Goal: Transaction & Acquisition: Purchase product/service

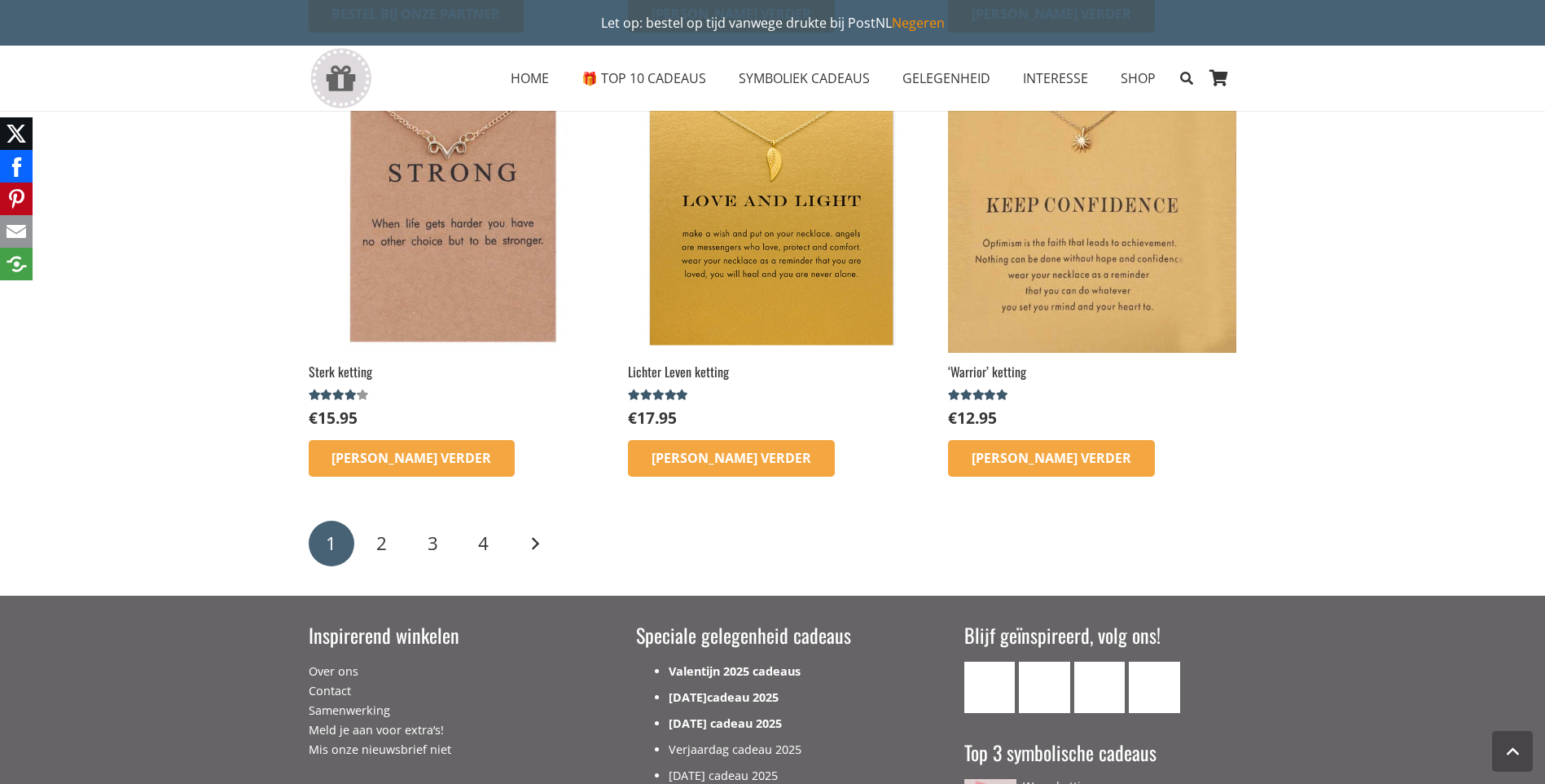
scroll to position [2444, 0]
click at [530, 538] on link "Volgende" at bounding box center [533, 543] width 45 height 45
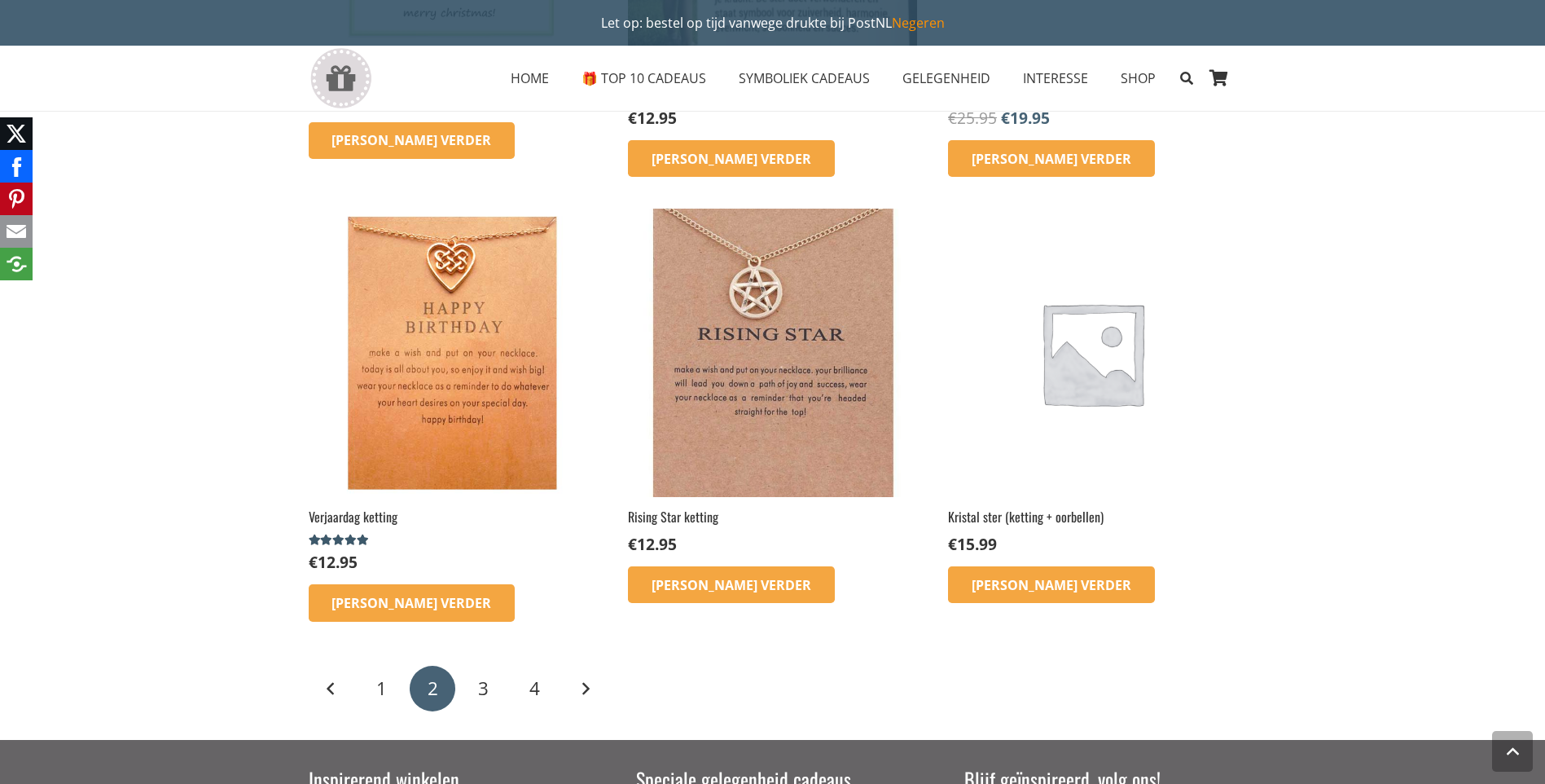
scroll to position [1874, 0]
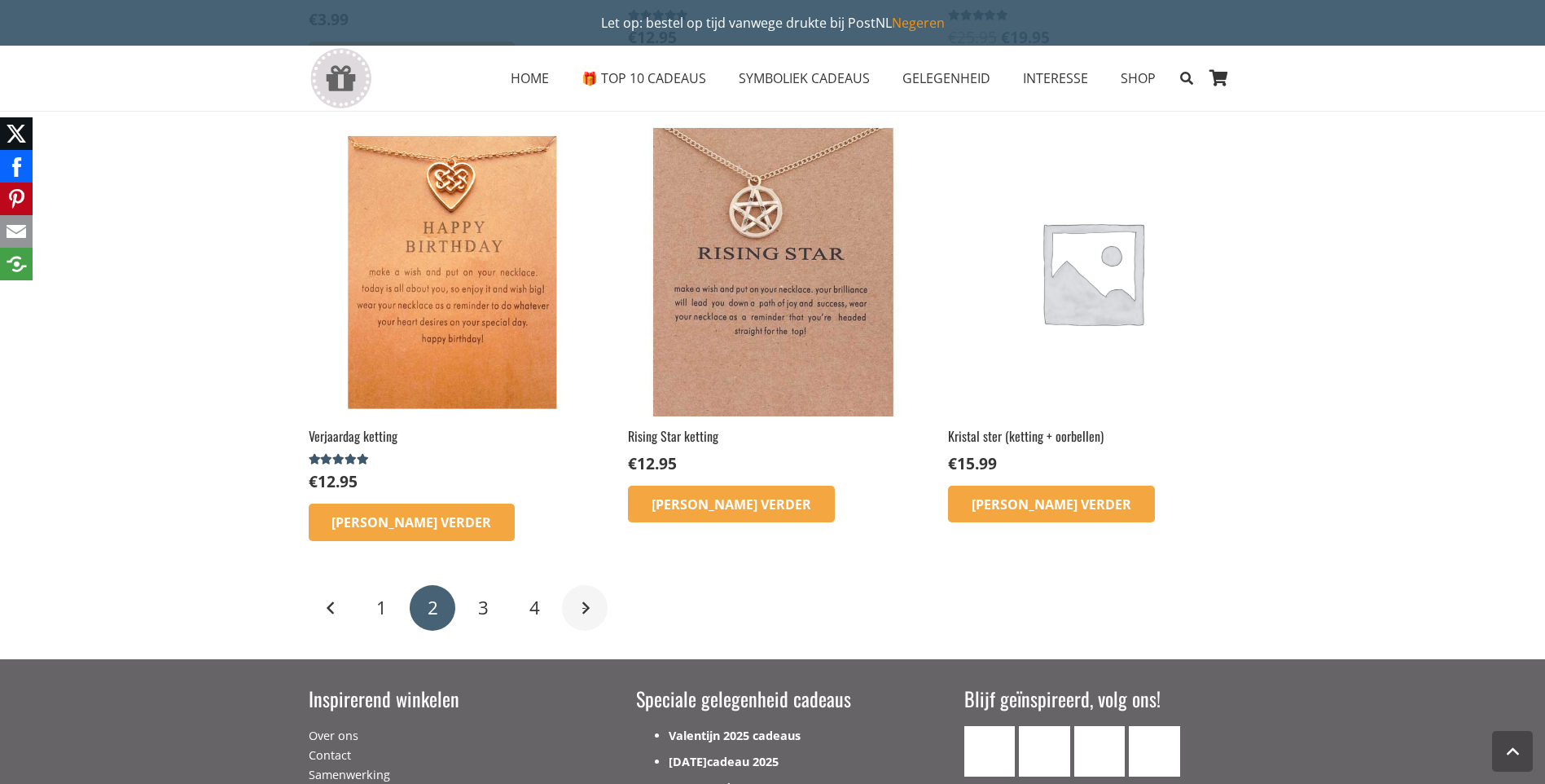
click at [575, 599] on link "Volgende" at bounding box center [585, 607] width 45 height 45
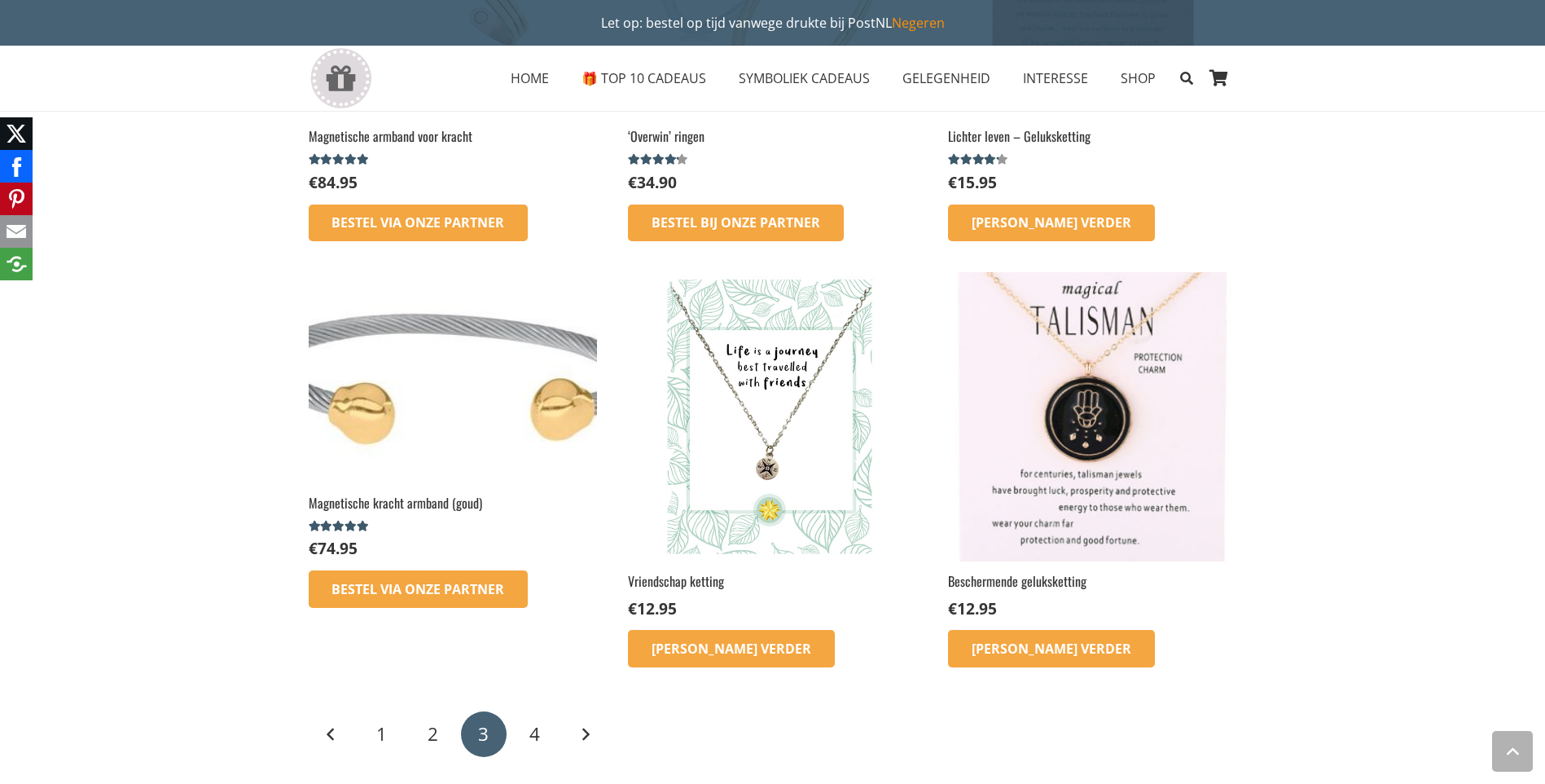
scroll to position [2036, 0]
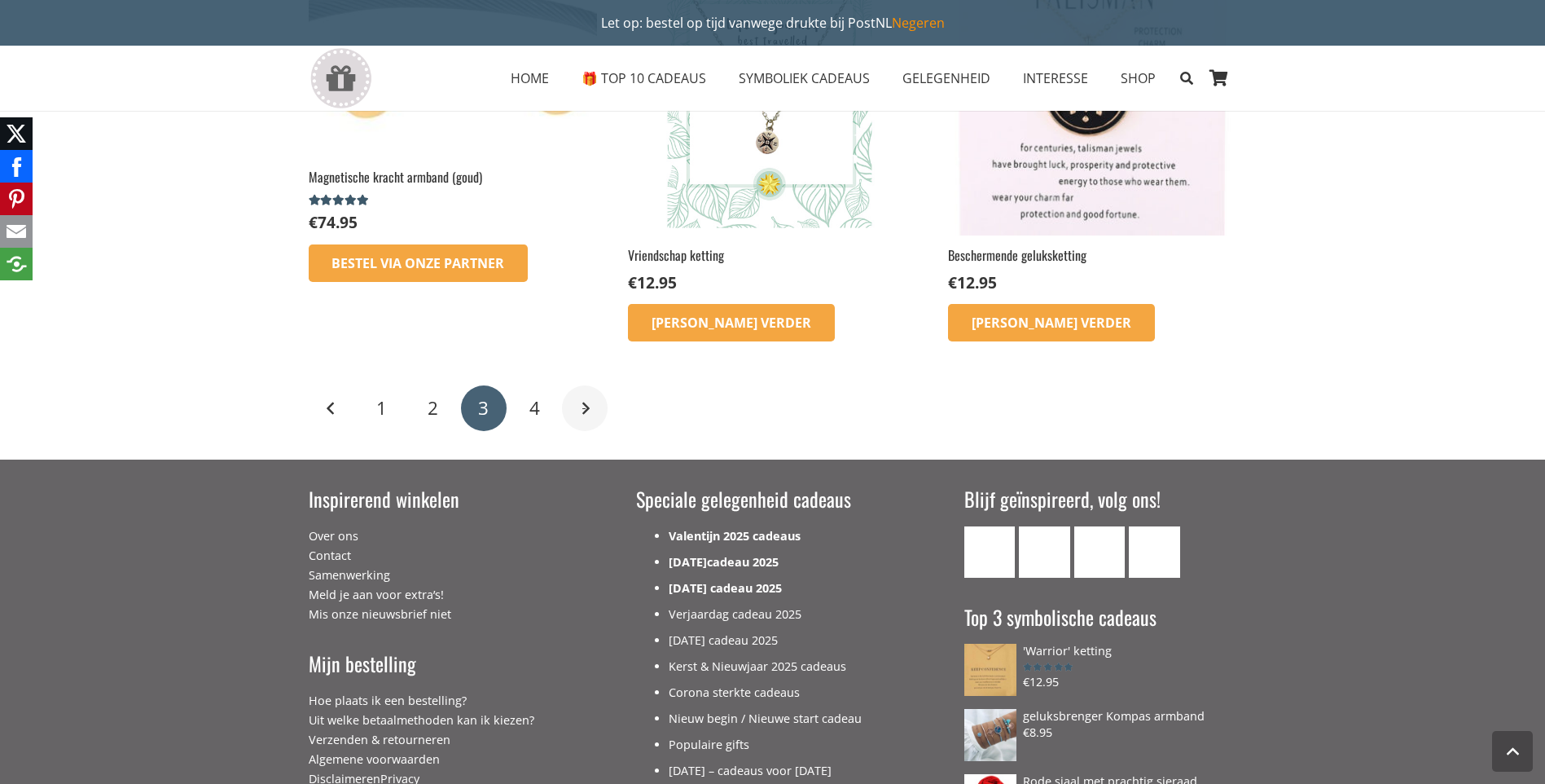
click at [575, 404] on link "Volgende" at bounding box center [585, 407] width 45 height 45
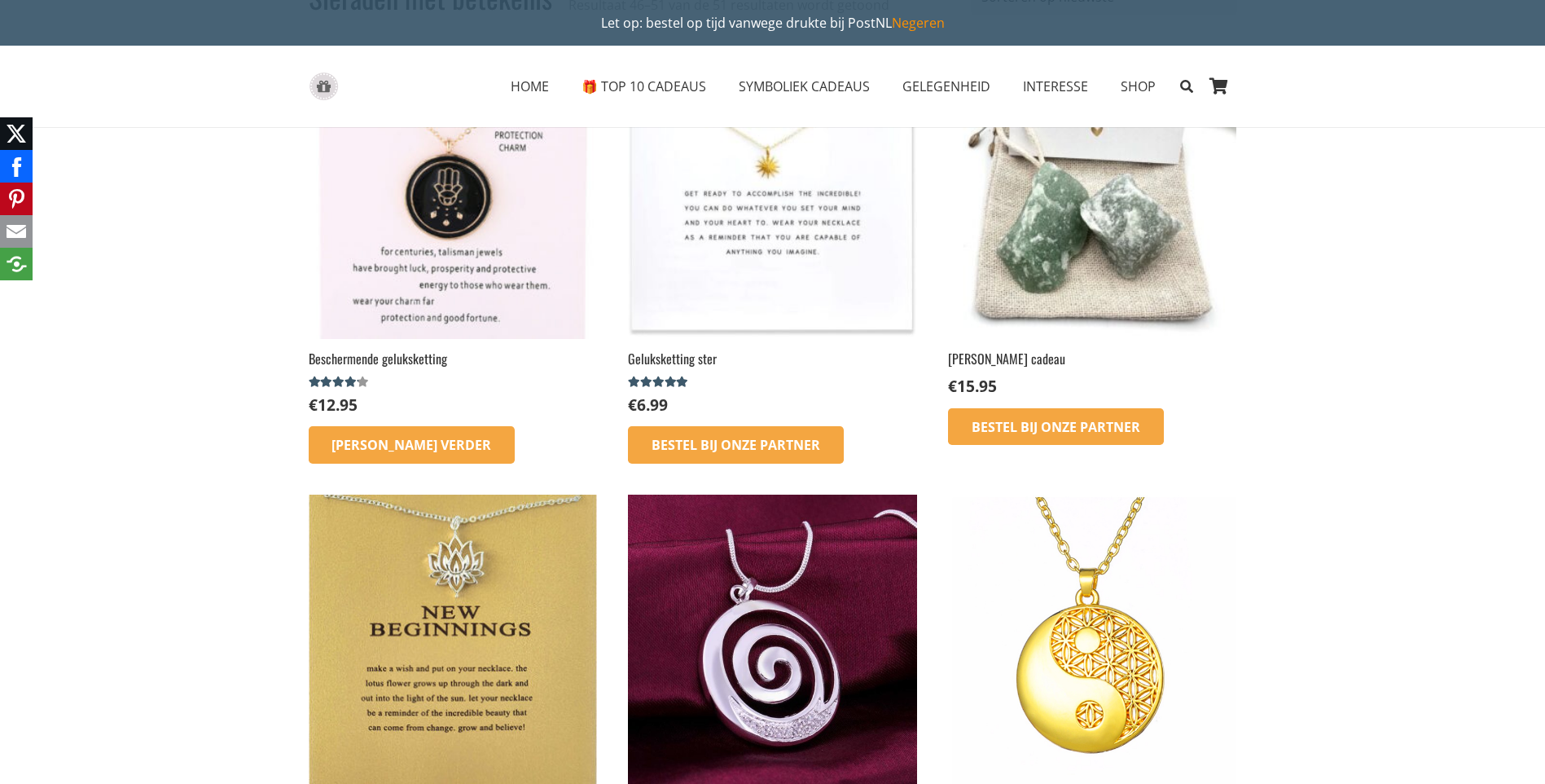
scroll to position [489, 0]
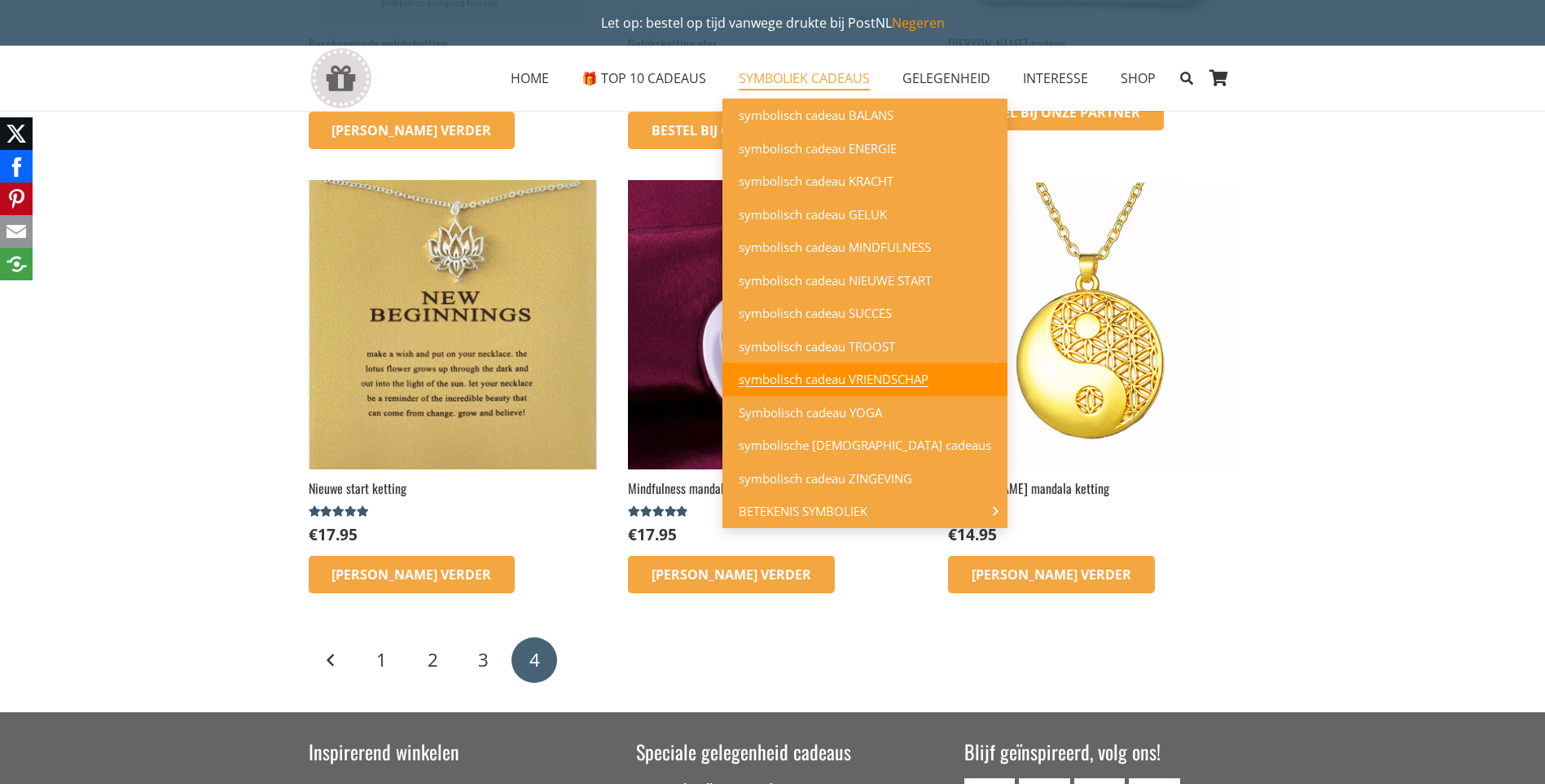
click at [847, 379] on span "symbolisch cadeau VRIENDSCHAP" at bounding box center [834, 379] width 190 height 16
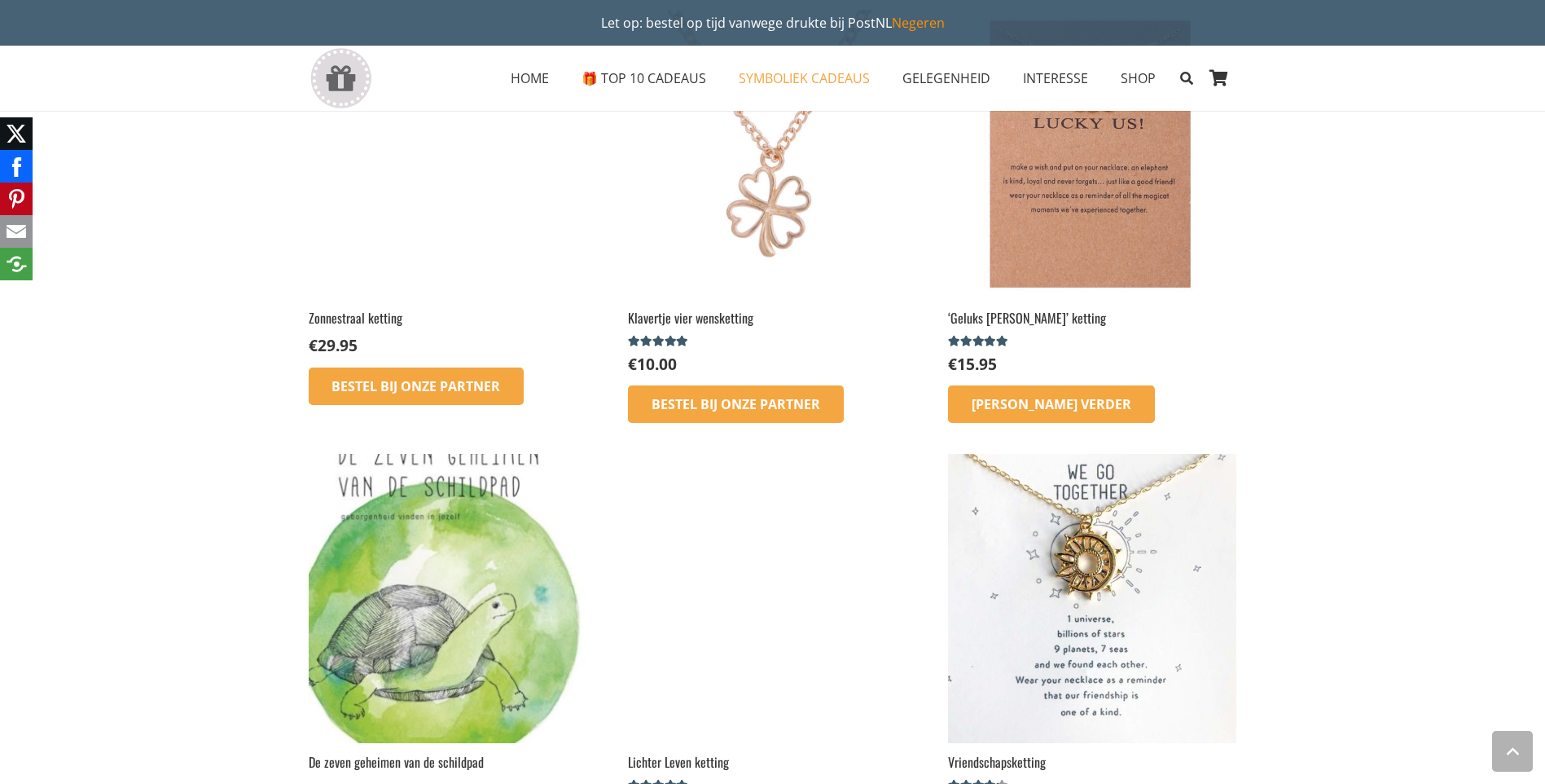
scroll to position [1874, 0]
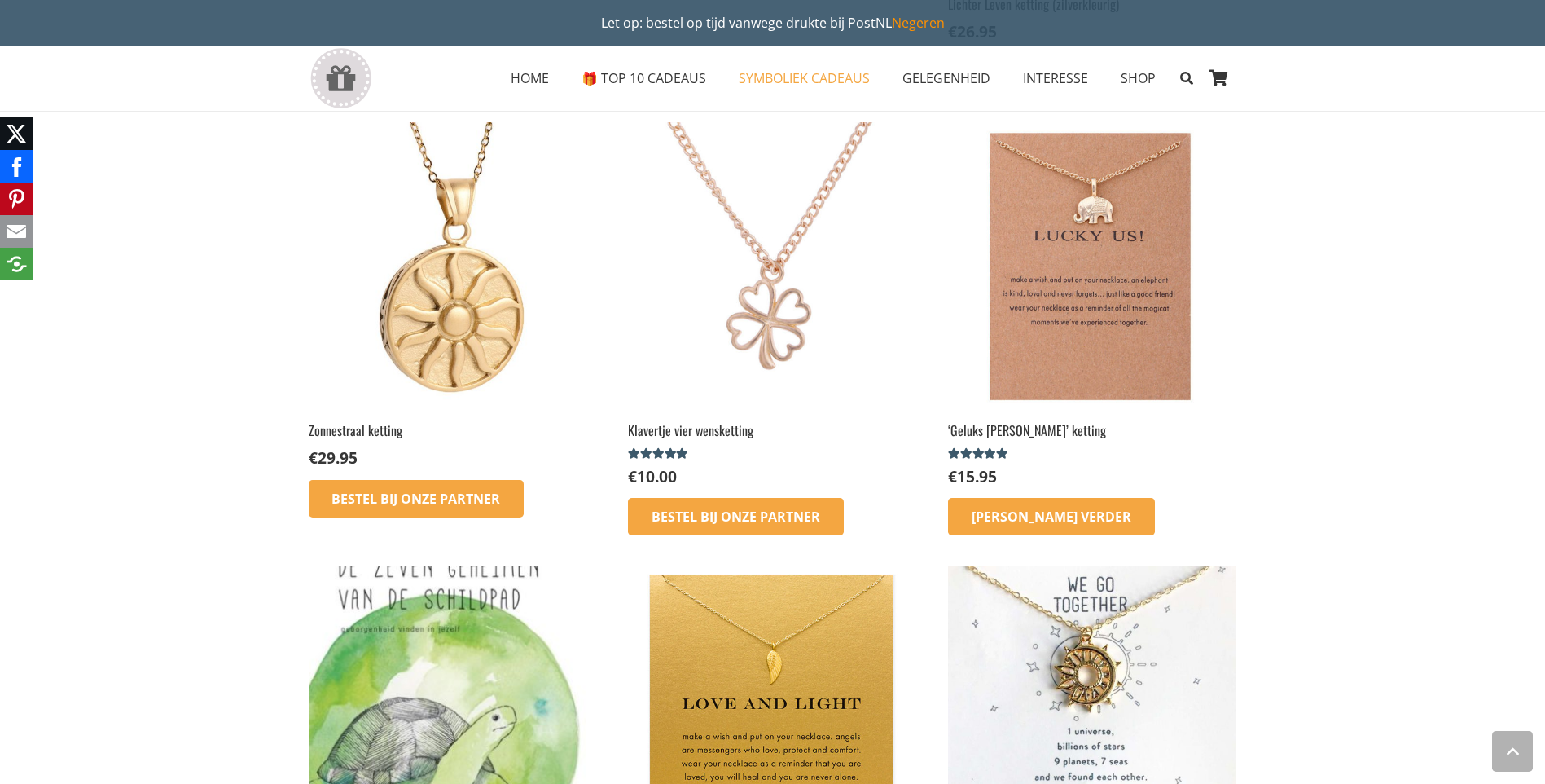
click at [787, 330] on img at bounding box center [772, 266] width 289 height 289
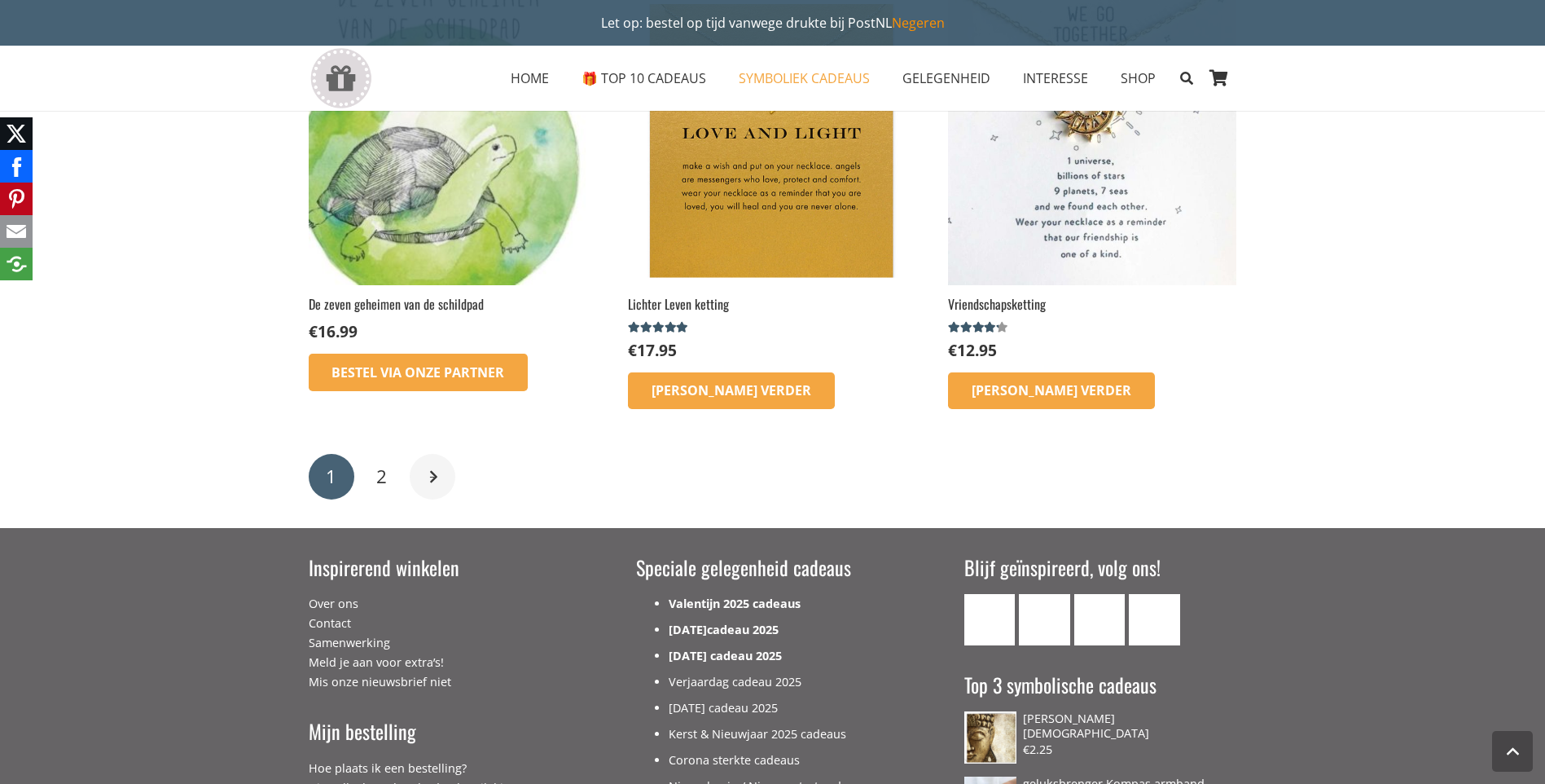
click at [430, 476] on link "Volgende" at bounding box center [432, 476] width 45 height 45
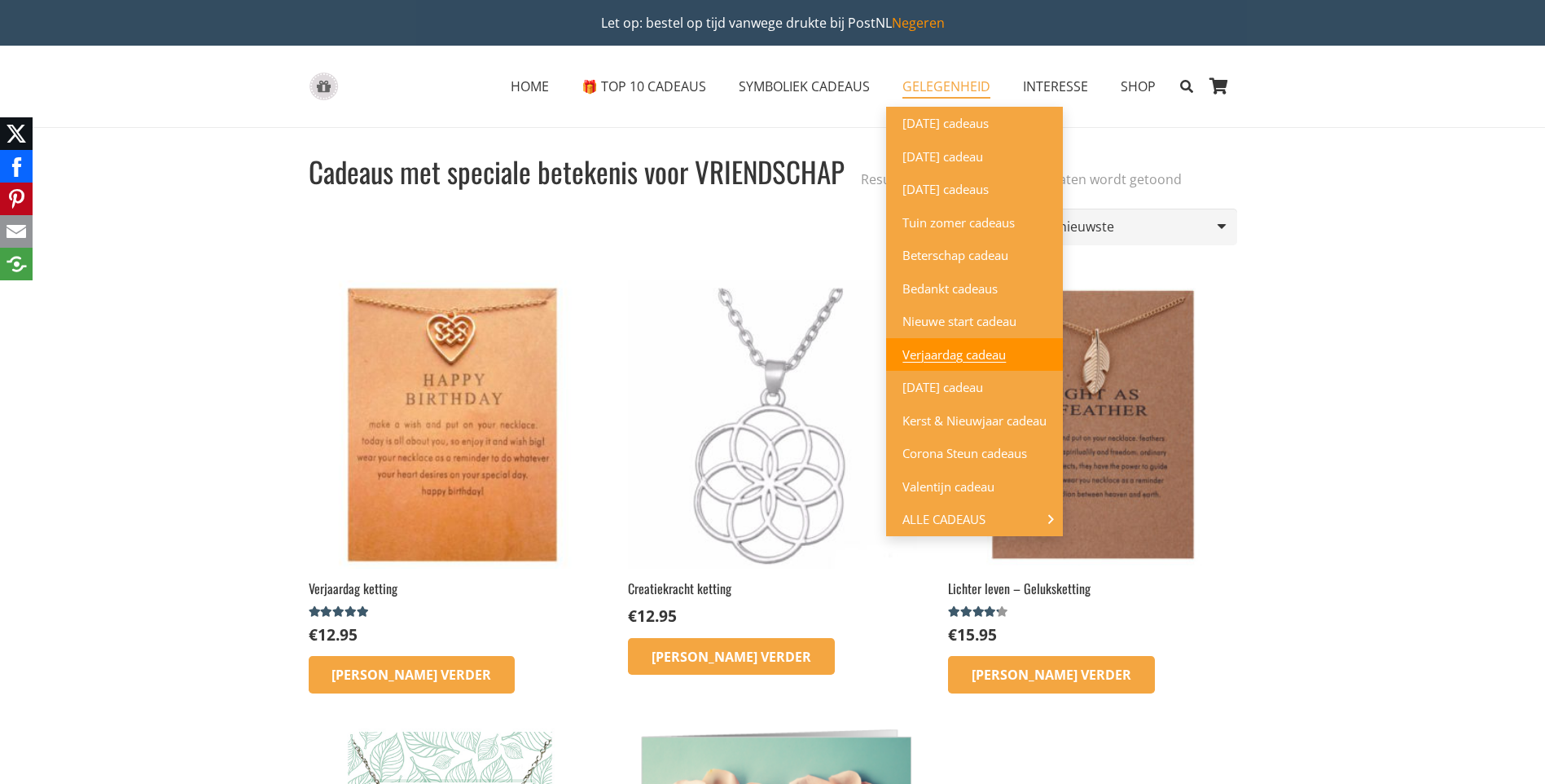
click at [946, 351] on span "Verjaardag cadeau" at bounding box center [954, 354] width 103 height 16
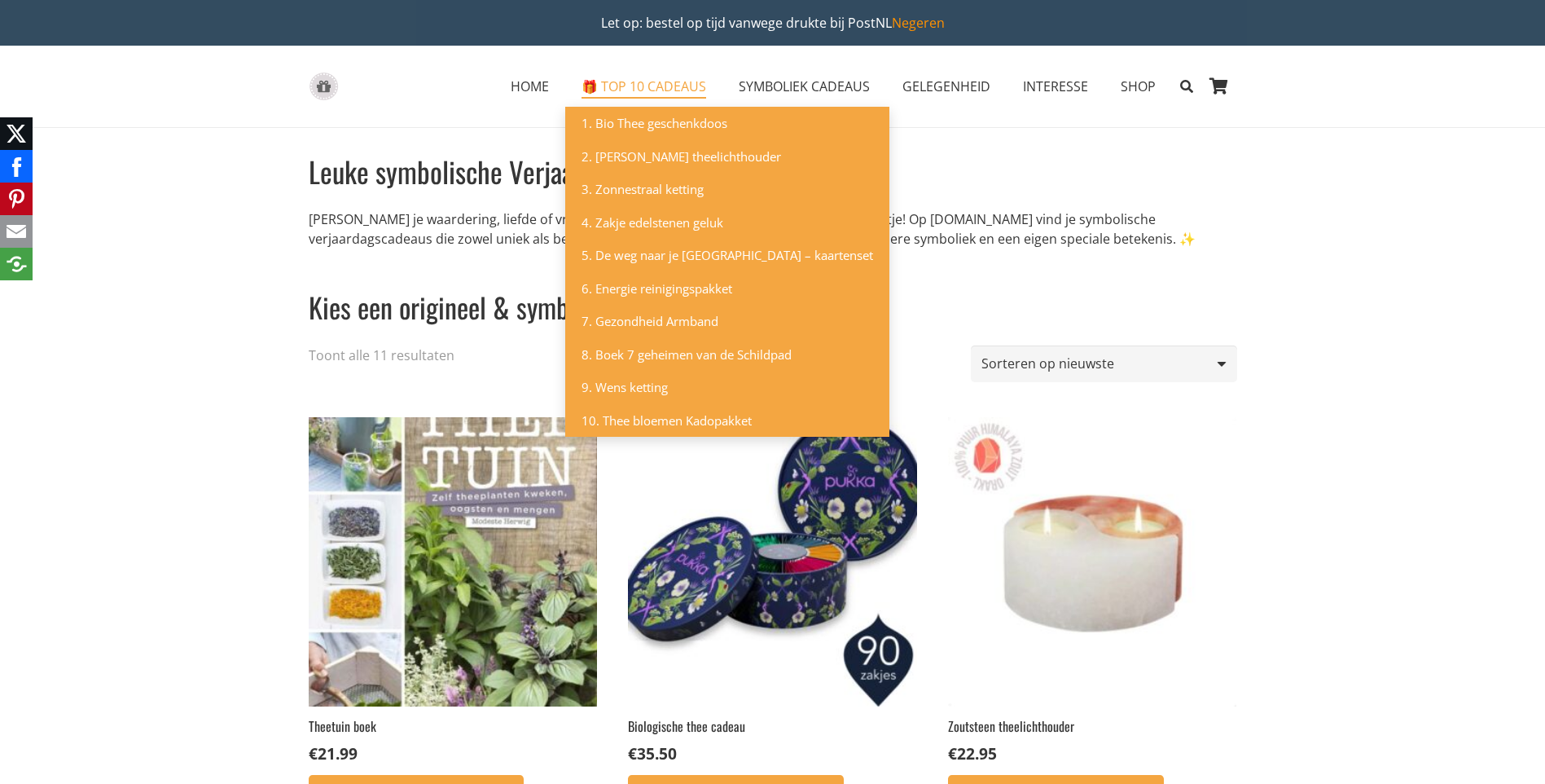
click at [660, 80] on span "🎁 TOP 10 CADEAUS" at bounding box center [643, 87] width 124 height 18
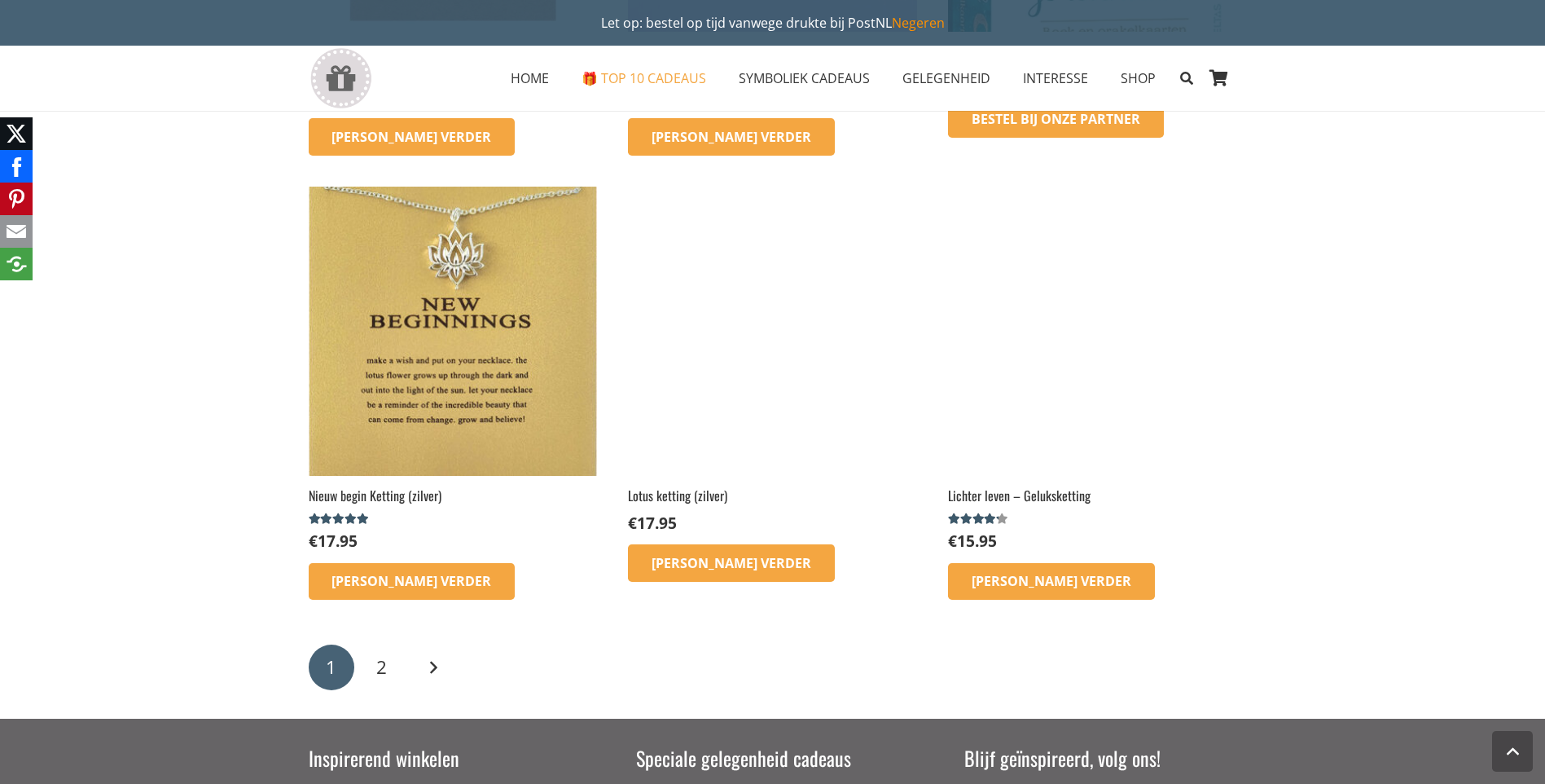
scroll to position [2036, 0]
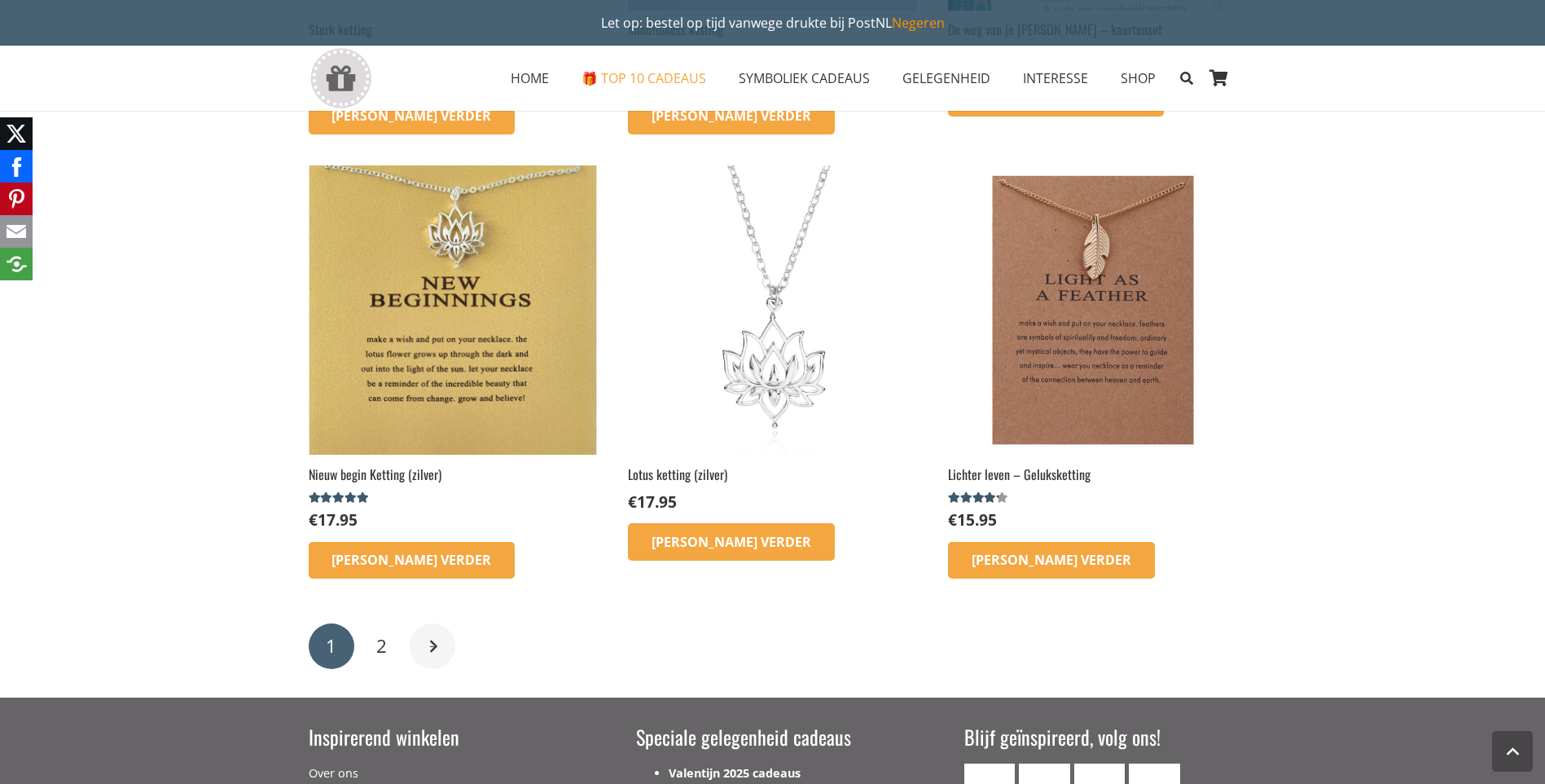
click at [422, 669] on link "Volgende" at bounding box center [432, 646] width 45 height 45
